Goal: Task Accomplishment & Management: Use online tool/utility

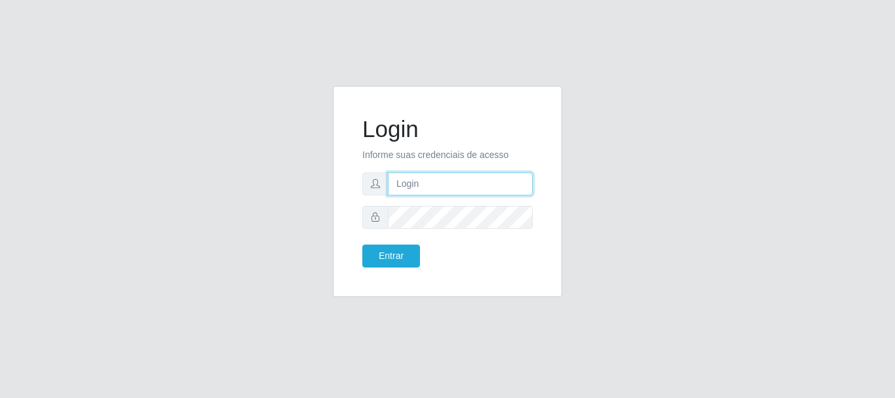
click at [446, 183] on input "text" at bounding box center [460, 183] width 145 height 23
type input "[EMAIL_ADDRESS][DOMAIN_NAME]"
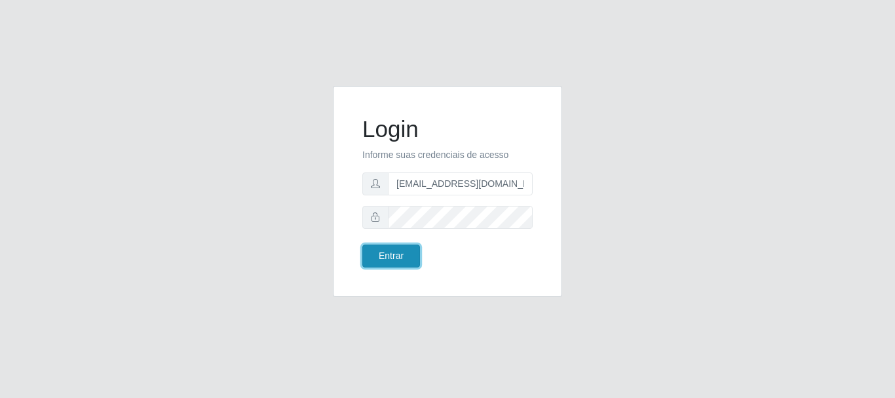
click at [388, 250] on button "Entrar" at bounding box center [391, 255] width 58 height 23
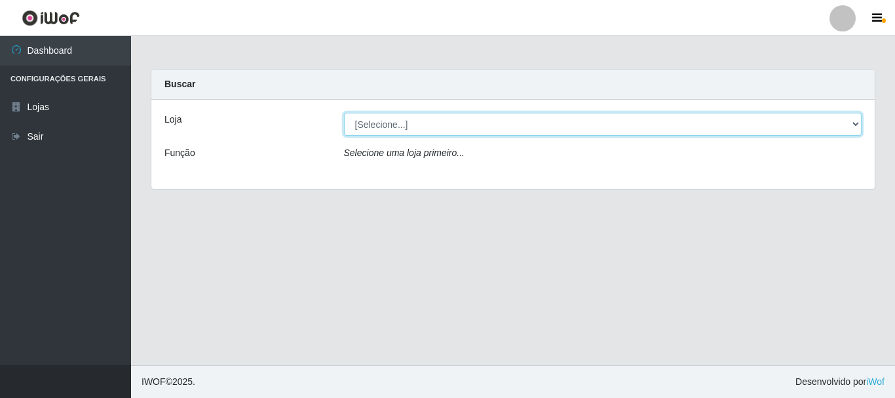
click at [852, 123] on select "[Selecione...] SuperFácil Atacado - Rodoviária" at bounding box center [603, 124] width 518 height 23
select select "400"
click at [344, 113] on select "[Selecione...] SuperFácil Atacado - Rodoviária" at bounding box center [603, 124] width 518 height 23
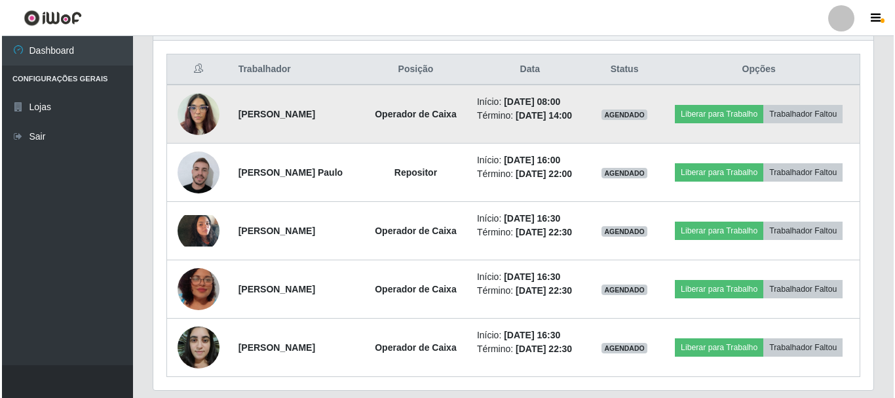
scroll to position [466, 0]
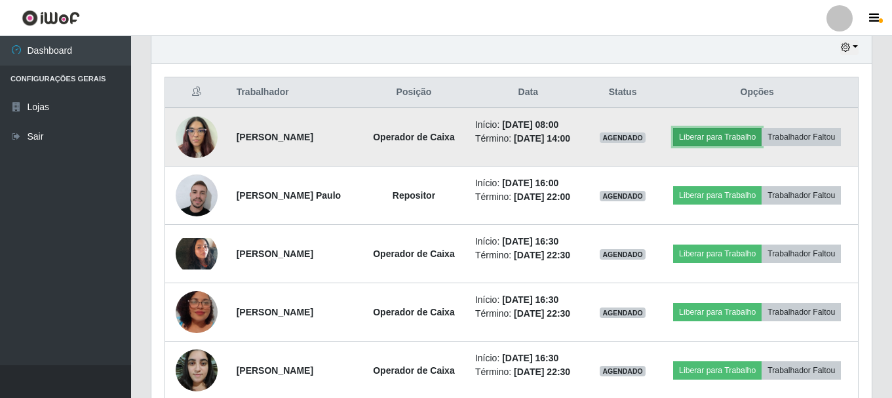
click at [758, 133] on button "Liberar para Trabalho" at bounding box center [717, 137] width 88 height 18
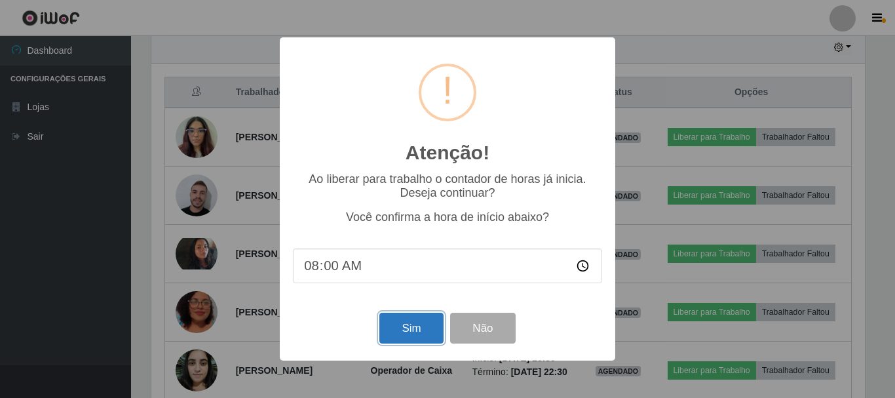
click at [400, 326] on button "Sim" at bounding box center [411, 327] width 64 height 31
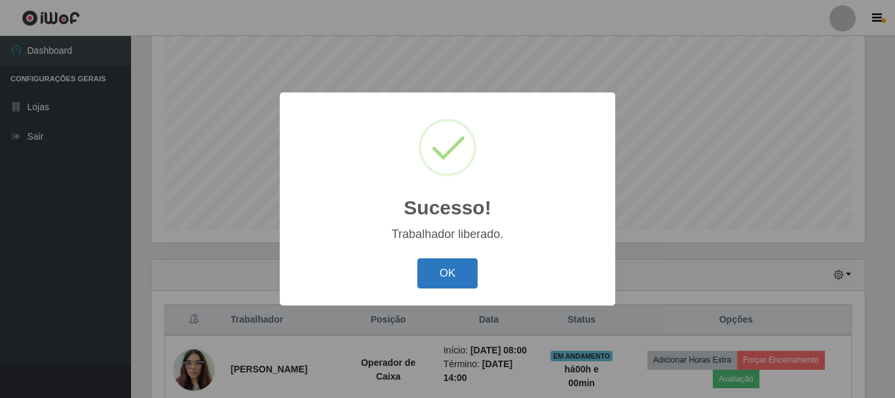
click at [464, 271] on button "OK" at bounding box center [447, 273] width 61 height 31
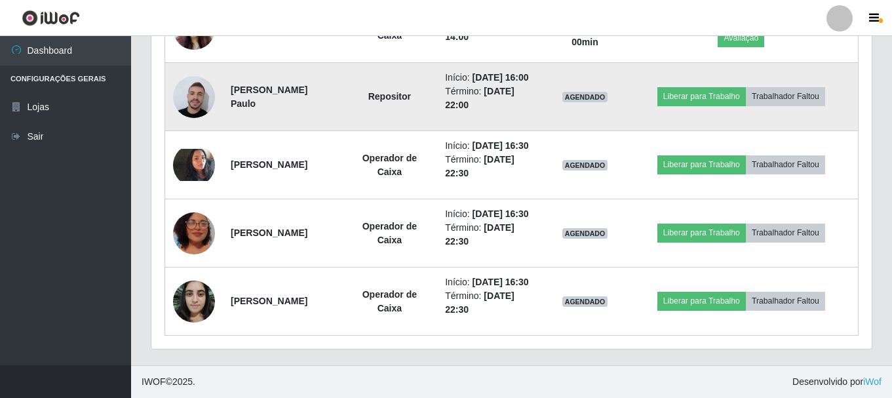
scroll to position [632, 0]
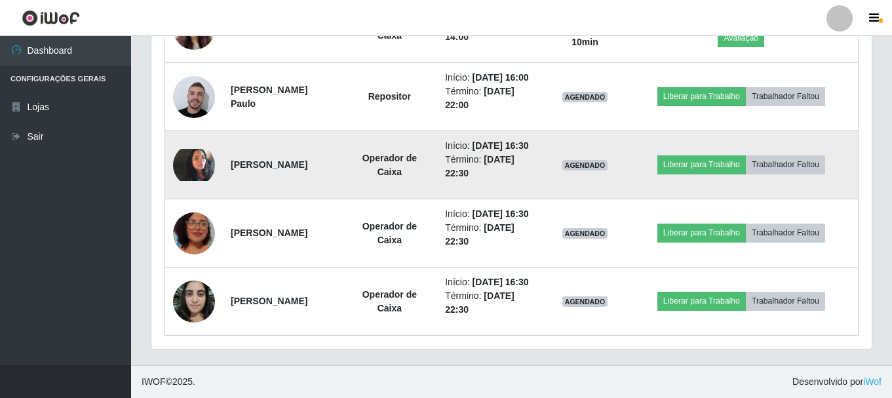
click at [185, 149] on img at bounding box center [194, 164] width 42 height 31
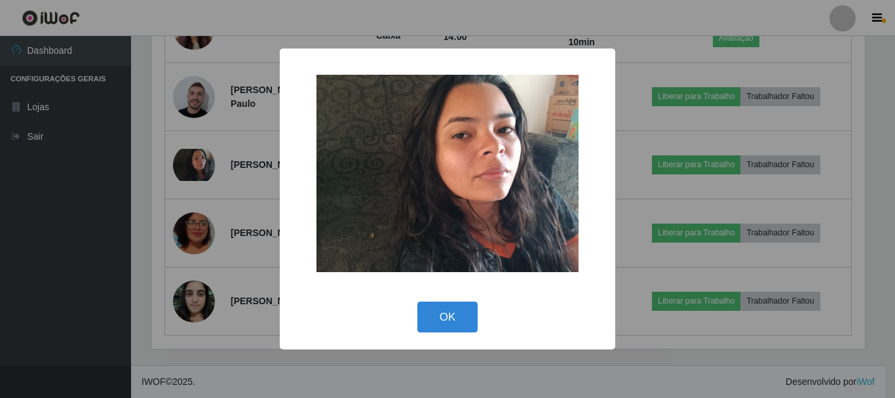
click at [33, 200] on div "× OK Cancel" at bounding box center [447, 199] width 895 height 398
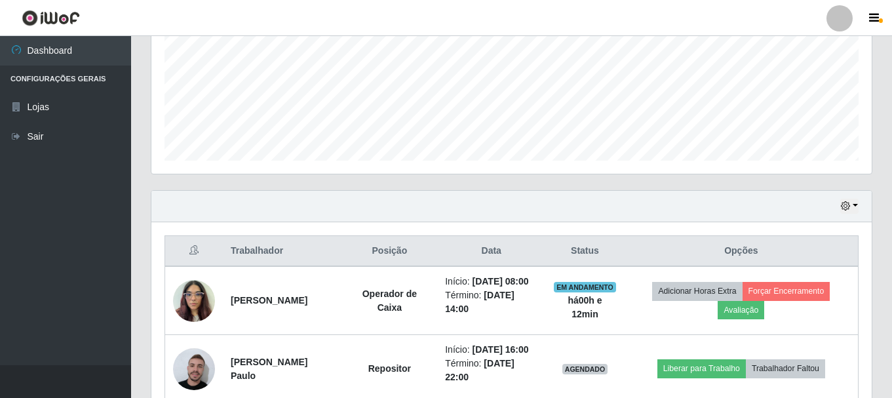
scroll to position [305, 0]
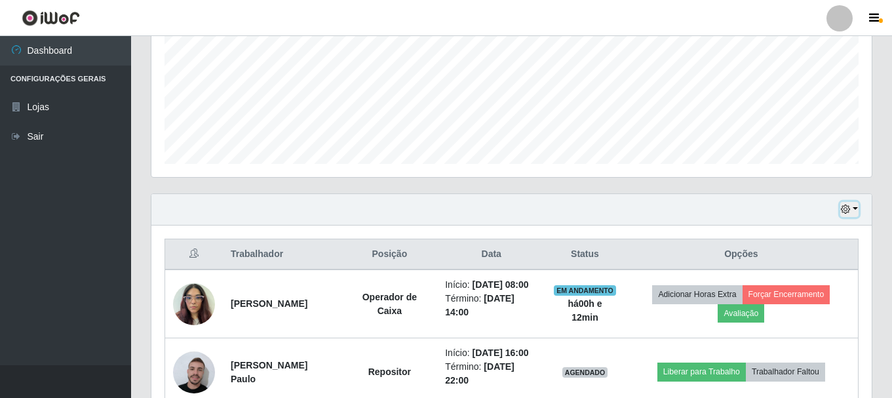
click at [850, 203] on button "button" at bounding box center [849, 209] width 18 height 15
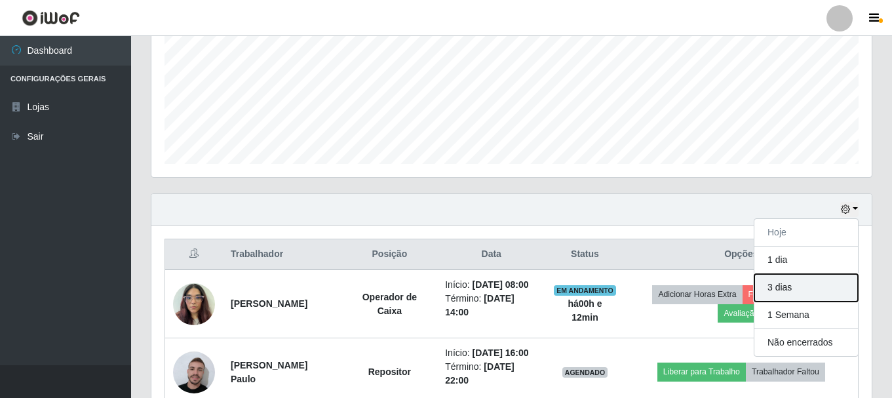
click at [793, 291] on button "3 dias" at bounding box center [806, 288] width 104 height 28
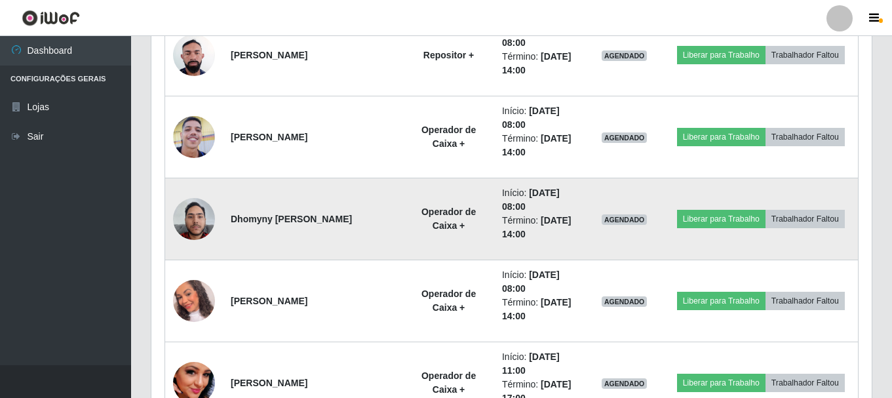
scroll to position [2467, 0]
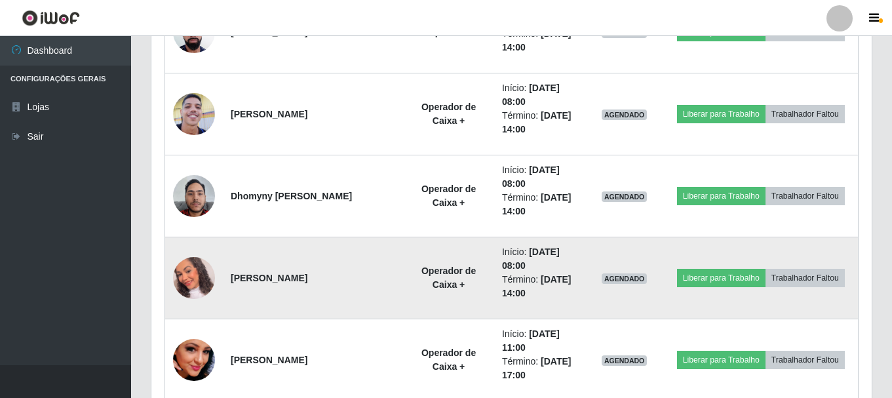
click at [203, 272] on img at bounding box center [194, 278] width 42 height 48
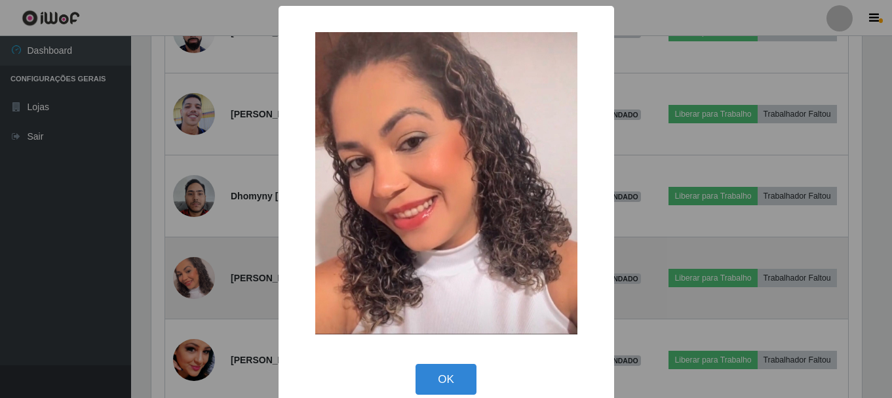
scroll to position [272, 713]
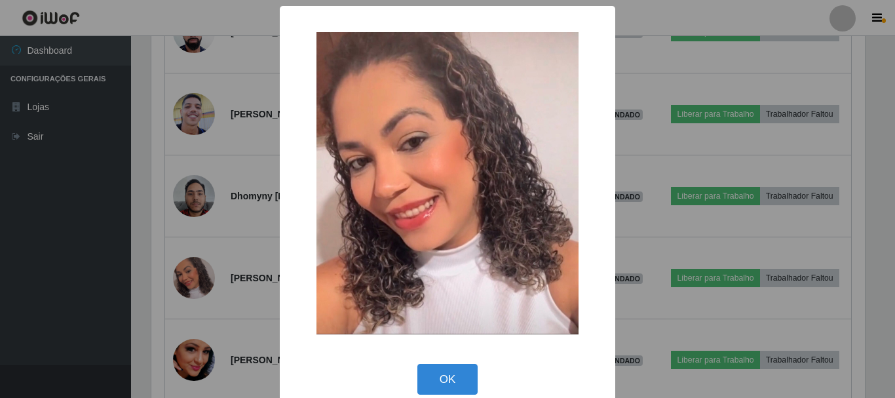
click at [265, 293] on div "× OK Cancel" at bounding box center [447, 199] width 895 height 398
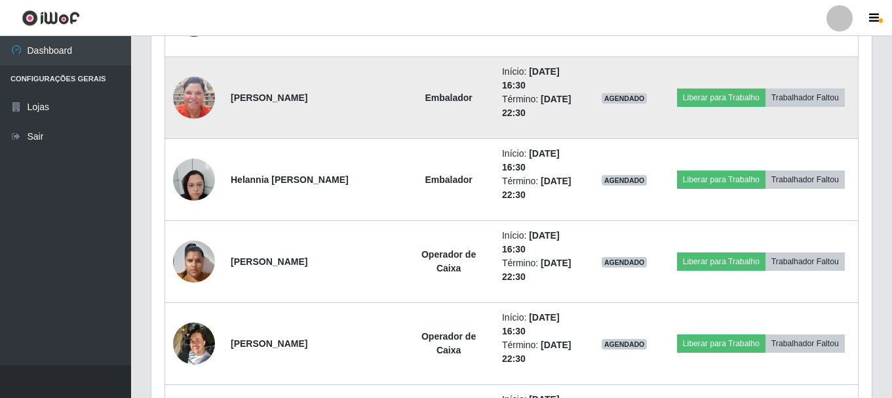
scroll to position [1877, 0]
